Goal: Transaction & Acquisition: Subscribe to service/newsletter

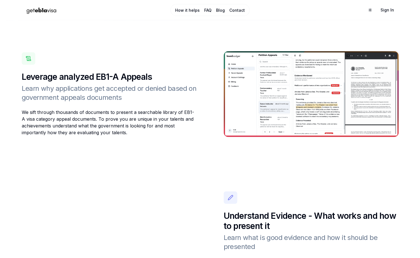
scroll to position [719, 0]
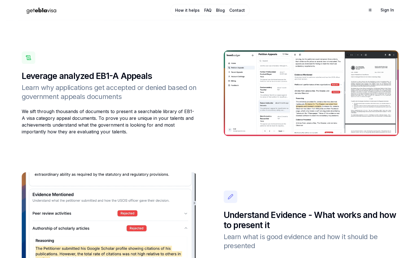
click at [292, 100] on img at bounding box center [311, 93] width 175 height 86
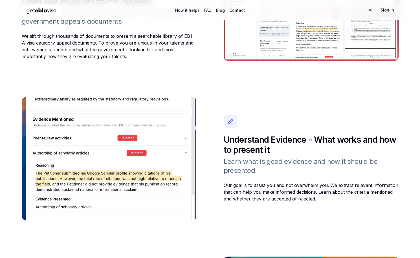
scroll to position [795, 0]
click at [123, 140] on img at bounding box center [109, 158] width 175 height 123
click at [229, 123] on icon at bounding box center [230, 121] width 5 height 5
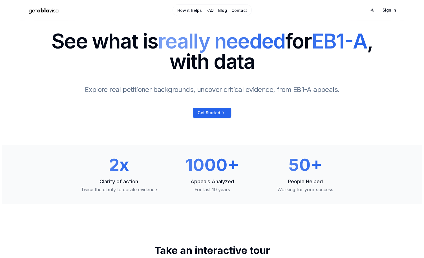
scroll to position [0, 0]
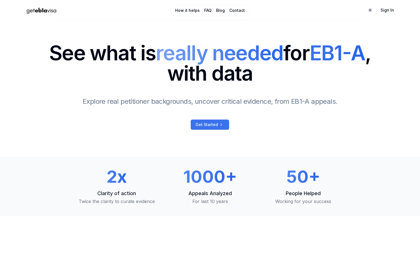
click at [204, 125] on span "Get Started" at bounding box center [206, 125] width 23 height 6
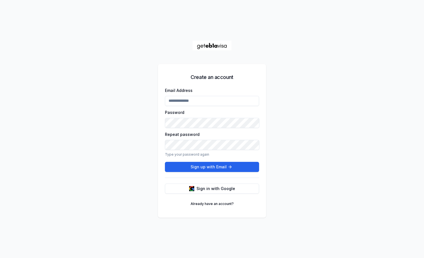
click at [202, 102] on input "Email Address" at bounding box center [212, 101] width 94 height 10
click at [213, 167] on button "Sign up with Email" at bounding box center [212, 167] width 94 height 10
type input "**********"
click at [165, 162] on button "Sign up with Email" at bounding box center [212, 167] width 94 height 10
